Goal: Book appointment/travel/reservation

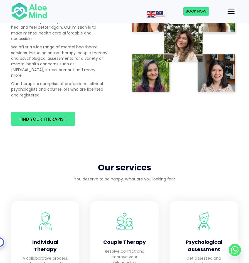
scroll to position [417, 0]
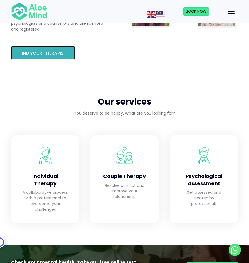
click at [65, 50] on span "Find your therapist" at bounding box center [42, 53] width 47 height 6
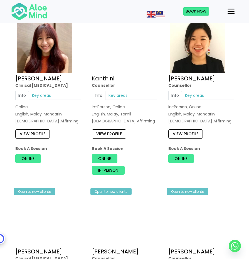
scroll to position [1027, 0]
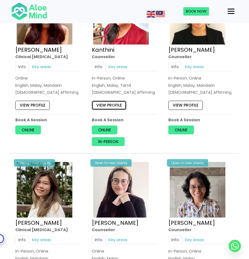
click at [112, 106] on link "View profile" at bounding box center [109, 105] width 34 height 9
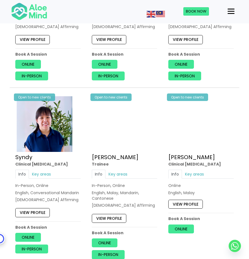
scroll to position [1444, 0]
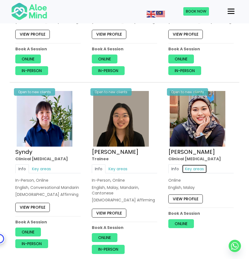
click at [193, 173] on link "Key areas" at bounding box center [194, 168] width 25 height 9
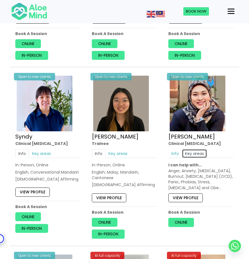
scroll to position [1472, 0]
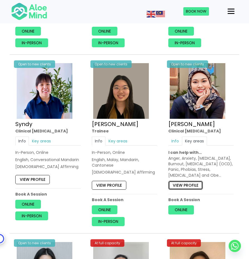
click at [183, 189] on link "View profile" at bounding box center [185, 184] width 34 height 9
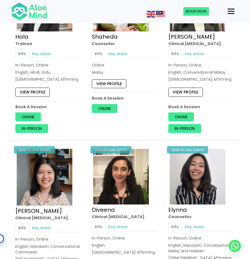
scroll to position [389, 0]
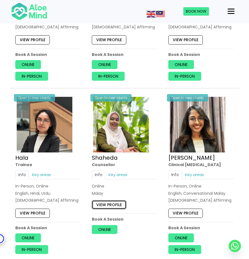
click at [110, 203] on link "View profile" at bounding box center [109, 204] width 34 height 9
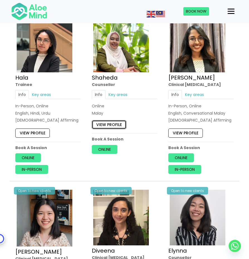
scroll to position [472, 0]
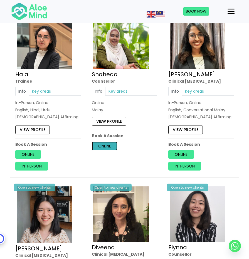
click at [105, 145] on link "Online" at bounding box center [105, 145] width 26 height 9
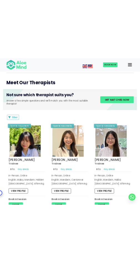
scroll to position [194, 0]
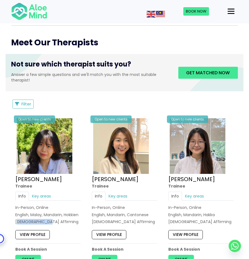
drag, startPoint x: 50, startPoint y: 222, endPoint x: 17, endPoint y: 220, distance: 33.6
click at [17, 220] on div "LGBTQ Affirming" at bounding box center [47, 222] width 65 height 6
drag, startPoint x: 17, startPoint y: 220, endPoint x: 52, endPoint y: 223, distance: 35.9
click at [52, 223] on div "LGBTQ Affirming" at bounding box center [47, 222] width 65 height 6
drag, startPoint x: 50, startPoint y: 220, endPoint x: 16, endPoint y: 219, distance: 34.4
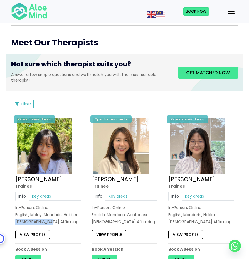
click at [16, 219] on div "LGBTQ Affirming" at bounding box center [47, 222] width 65 height 6
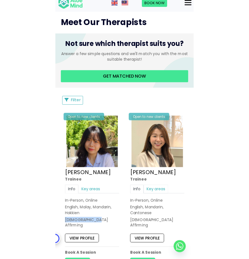
scroll to position [333, 0]
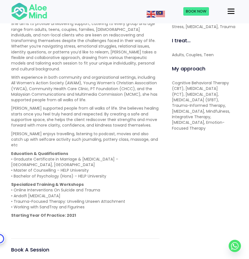
scroll to position [250, 0]
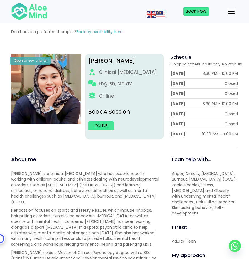
scroll to position [56, 0]
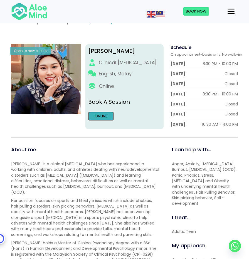
click at [102, 117] on link "Online" at bounding box center [101, 115] width 26 height 9
